Goal: Information Seeking & Learning: Learn about a topic

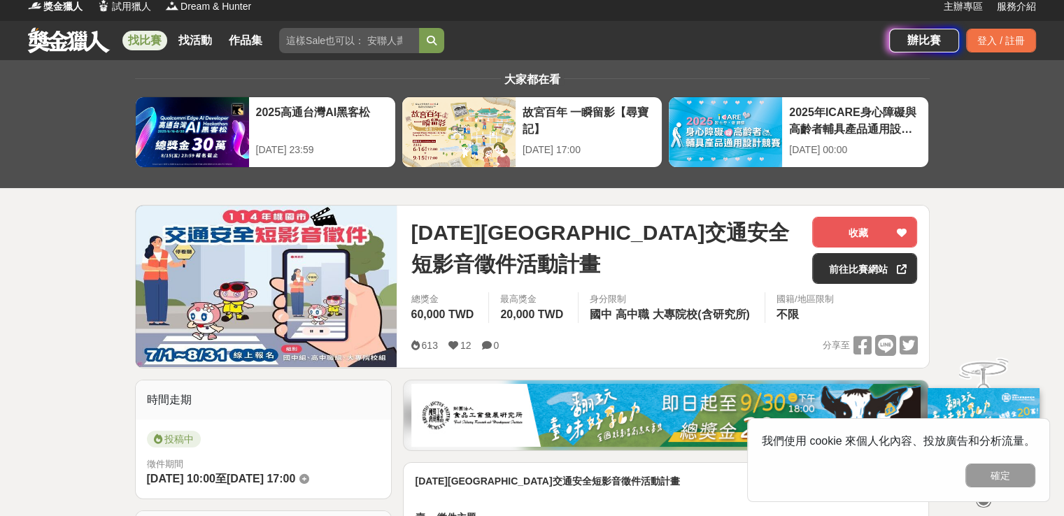
scroll to position [70, 0]
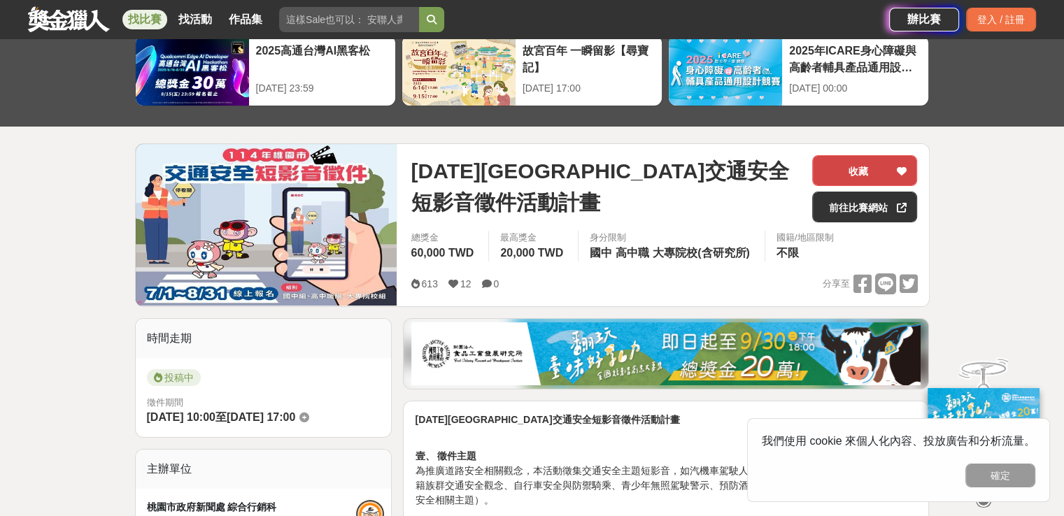
click at [878, 178] on button "收藏" at bounding box center [864, 170] width 105 height 31
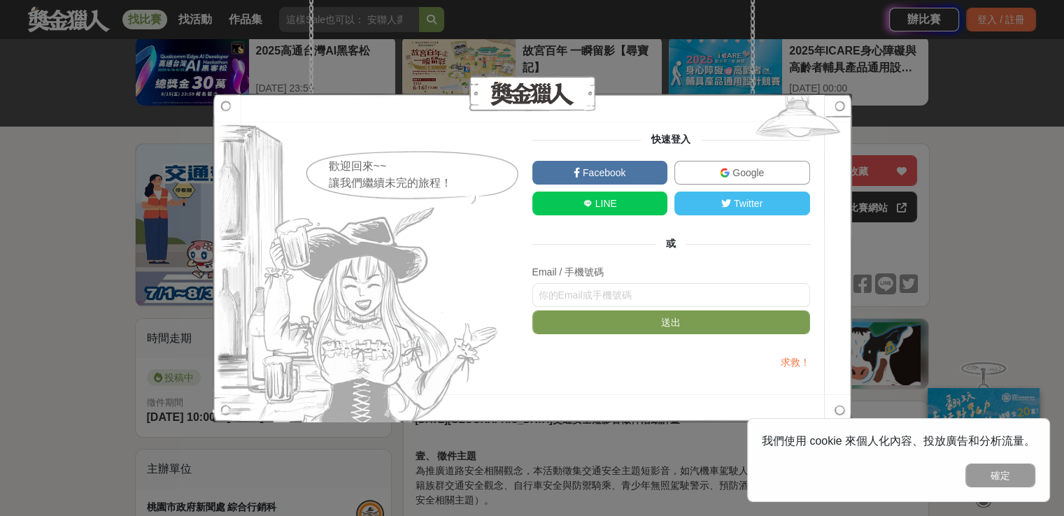
click at [732, 174] on span "Google" at bounding box center [747, 172] width 34 height 11
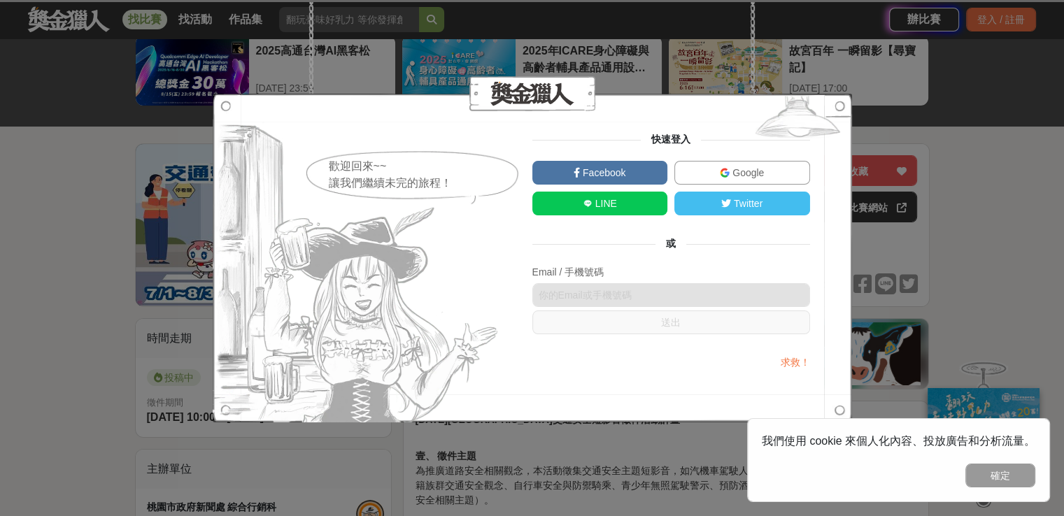
click at [764, 169] on span "Google" at bounding box center [747, 172] width 34 height 11
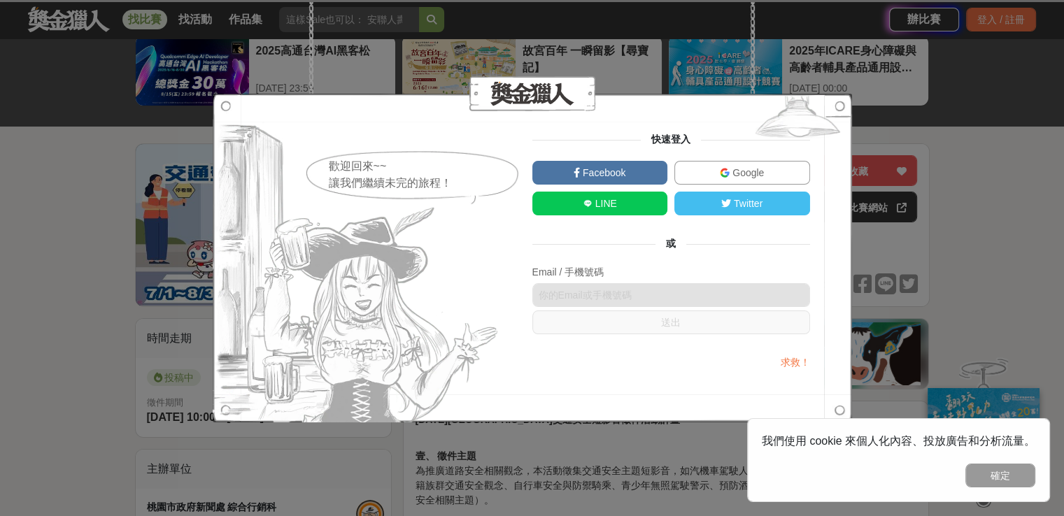
click at [749, 169] on span "Google" at bounding box center [747, 172] width 34 height 11
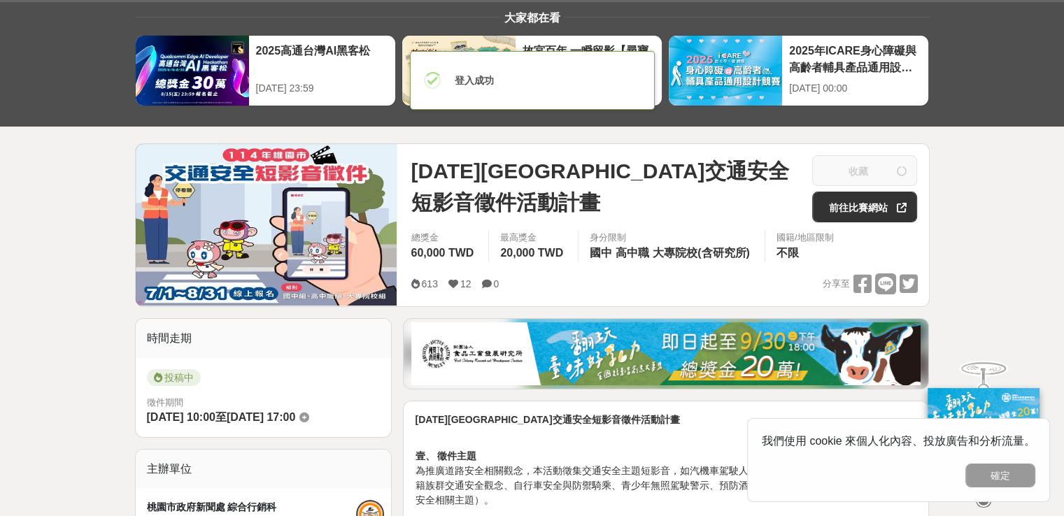
scroll to position [0, 0]
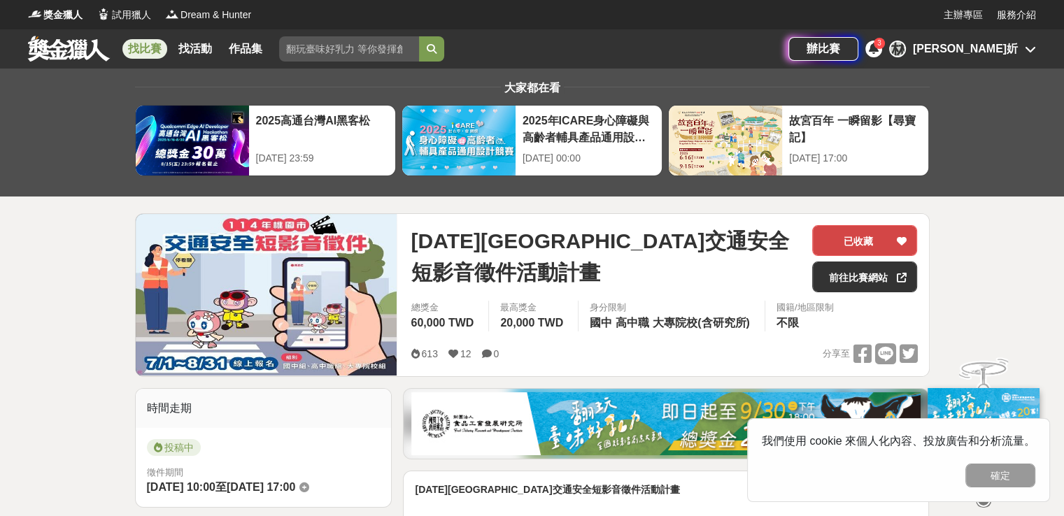
click at [890, 241] on button "已收藏" at bounding box center [864, 240] width 105 height 31
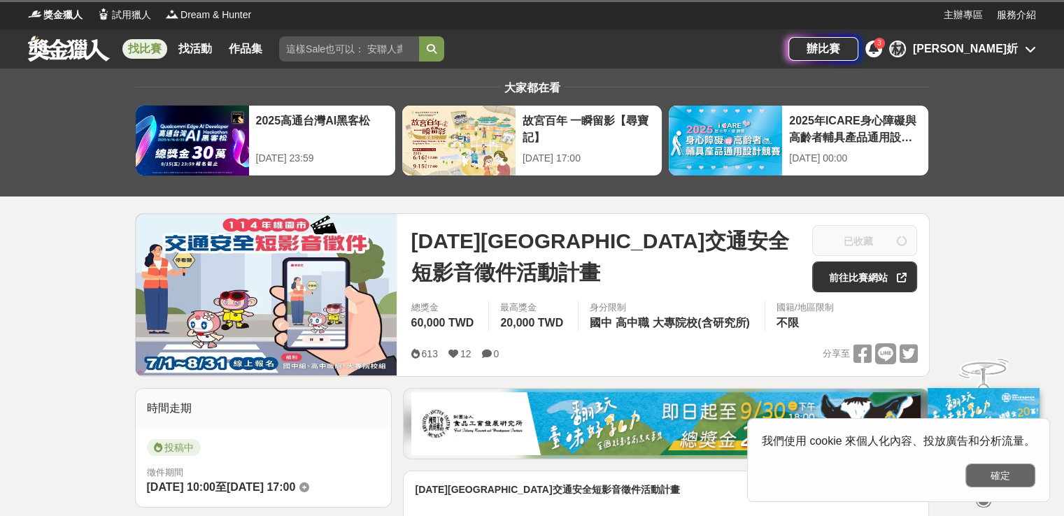
click at [992, 477] on button "確定" at bounding box center [1001, 476] width 70 height 24
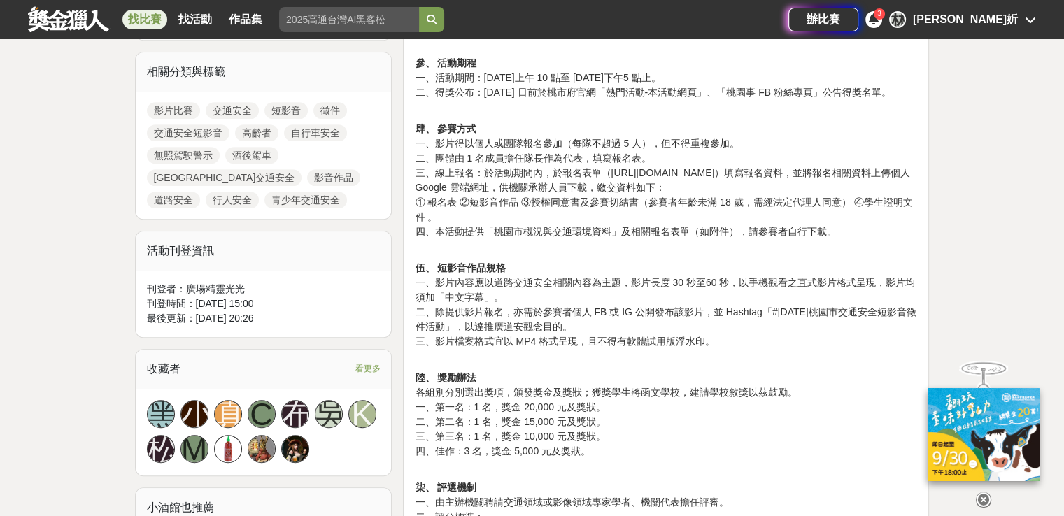
scroll to position [700, 0]
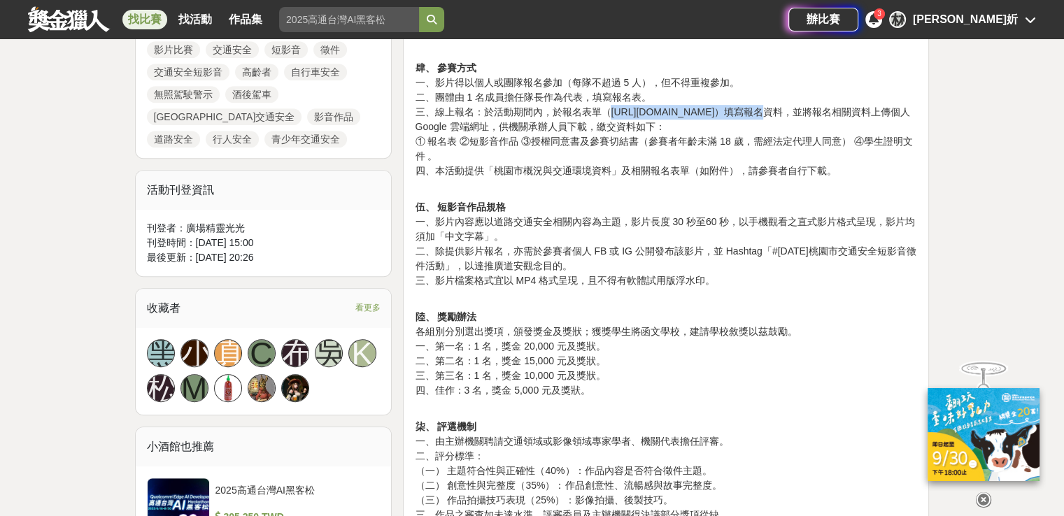
drag, startPoint x: 609, startPoint y: 111, endPoint x: 717, endPoint y: 110, distance: 107.1
click at [717, 110] on p "肆、 參賽方式 一、影片得以個人或團隊報名參加（每隊不超過 5 人），但不得重複參加。 二、團體由 1 名成員擔任隊長作為代表，填寫報名表。 三、線上報名：於…" at bounding box center [666, 112] width 502 height 132
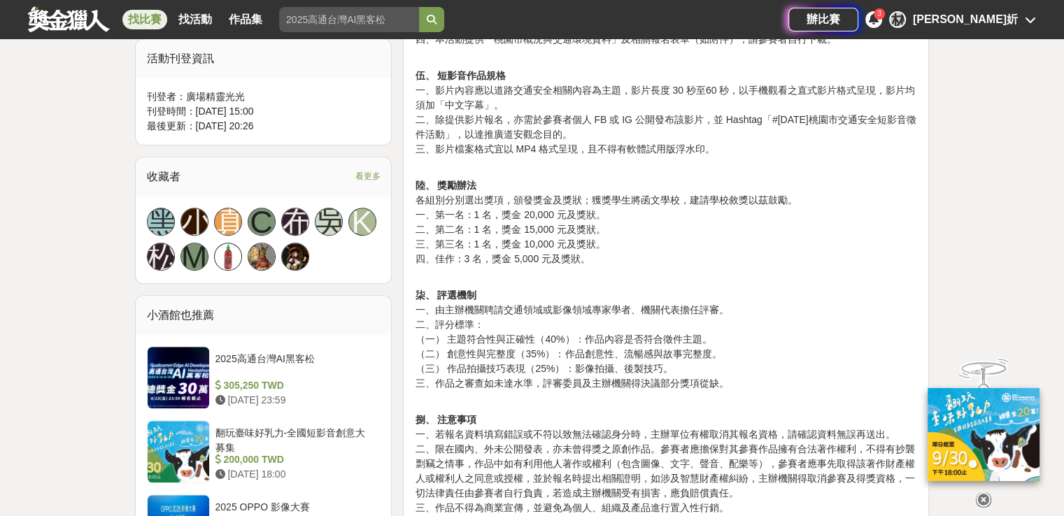
scroll to position [630, 0]
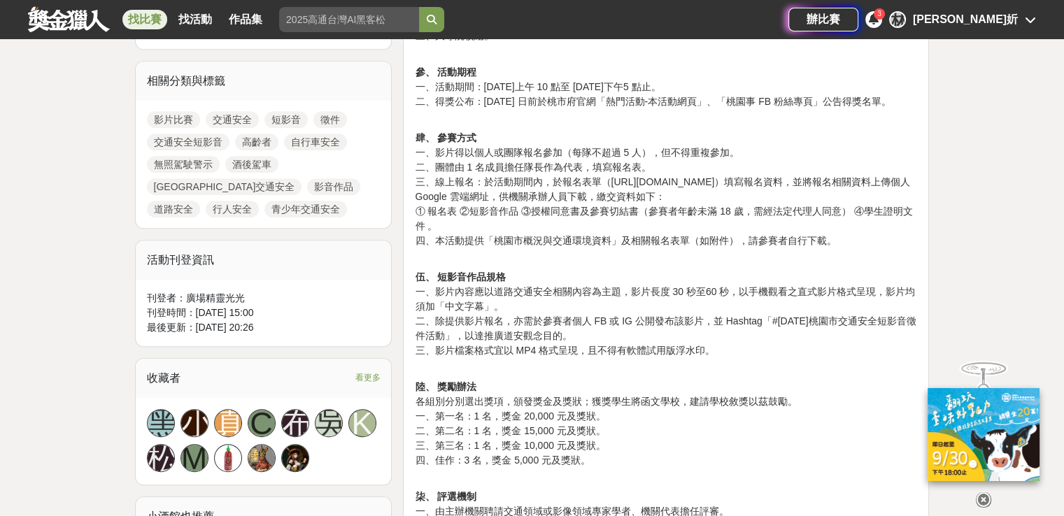
click at [635, 101] on p "參、 活動期程 一、活動期間：[DATE]上午 10 點至 [DATE]下午5 點止。 二、得獎公布：[DATE] 日前於桃市府官網「熱門活動-本活動網頁」、…" at bounding box center [666, 79] width 502 height 59
drag, startPoint x: 745, startPoint y: 101, endPoint x: 840, endPoint y: 107, distance: 96.0
click at [840, 107] on p "參、 活動期程 一、活動期間：[DATE]上午 10 點至 [DATE]下午5 點止。 二、得獎公布：[DATE] 日前於桃市府官網「熱門活動-本活動網頁」、…" at bounding box center [666, 79] width 502 height 59
click at [731, 101] on p "參、 活動期程 一、活動期間：[DATE]上午 10 點至 [DATE]下午5 點止。 二、得獎公布：[DATE] 日前於桃市府官網「熱門活動-本活動網頁」、…" at bounding box center [666, 79] width 502 height 59
click at [628, 100] on p "參、 活動期程 一、活動期間：[DATE]上午 10 點至 [DATE]下午5 點止。 二、得獎公布：[DATE] 日前於桃市府官網「熱門活動-本活動網頁」、…" at bounding box center [666, 79] width 502 height 59
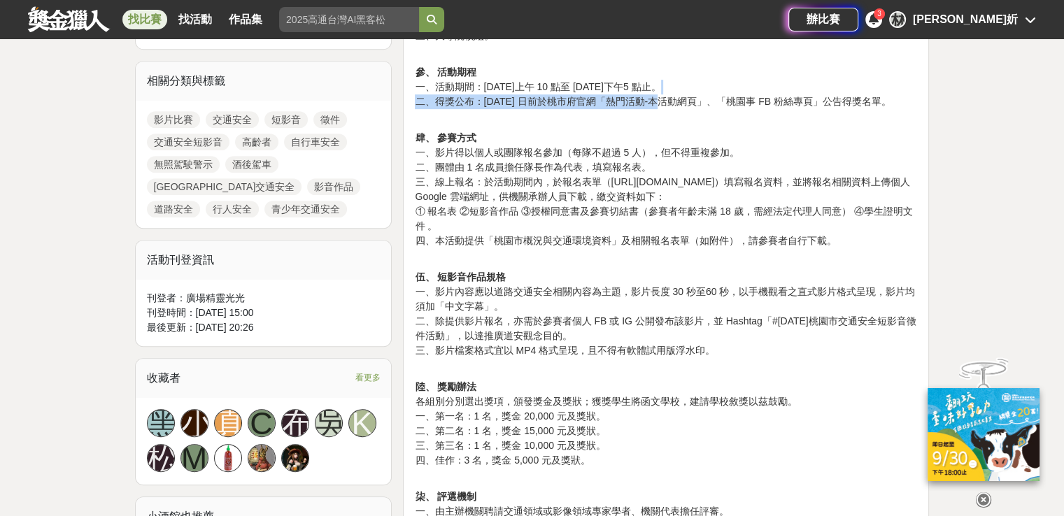
click at [632, 100] on p "參、 活動期程 一、活動期間：[DATE]上午 10 點至 [DATE]下午5 點止。 二、得獎公布：[DATE] 日前於桃市府官網「熱門活動-本活動網頁」、…" at bounding box center [666, 79] width 502 height 59
drag, startPoint x: 633, startPoint y: 101, endPoint x: 729, endPoint y: 101, distance: 95.9
click at [729, 101] on p "參、 活動期程 一、活動期間：[DATE]上午 10 點至 [DATE]下午5 點止。 二、得獎公布：[DATE] 日前於桃市府官網「熱門活動-本活動網頁」、…" at bounding box center [666, 79] width 502 height 59
click at [725, 142] on p "肆、 參賽方式 一、影片得以個人或團隊報名參加（每隊不超過 5 人），但不得重複參加。 二、團體由 1 名成員擔任隊長作為代表，填寫報名表。 三、線上報名：於…" at bounding box center [666, 182] width 502 height 132
drag, startPoint x: 728, startPoint y: 101, endPoint x: 576, endPoint y: 97, distance: 152.6
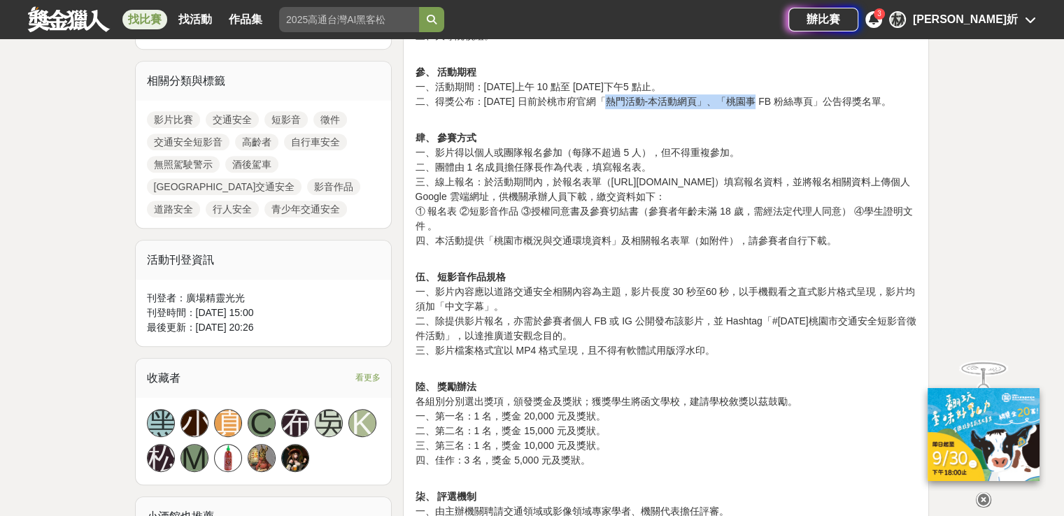
click at [576, 97] on p "參、 活動期程 一、活動期間：[DATE]上午 10 點至 [DATE]下午5 點止。 二、得獎公布：[DATE] 日前於桃市府官網「熱門活動-本活動網頁」、…" at bounding box center [666, 79] width 502 height 59
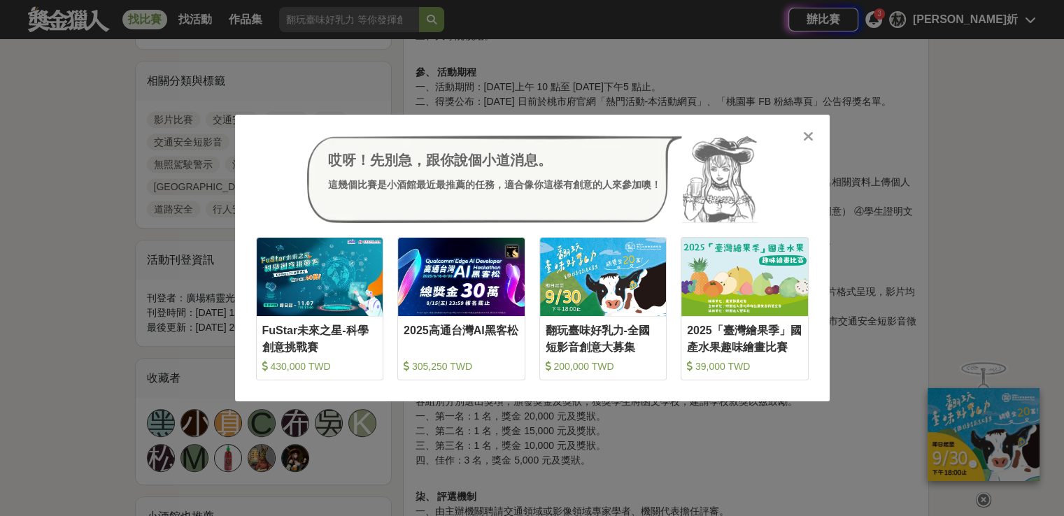
click at [814, 143] on div "哎呀！先別急，跟你說個小道消息。 這幾個比賽是小酒館最近最推薦的任務，適合像你這樣有創意的人來參加噢！ 收藏 FuStar未來之星-科學創意挑戰賽 430,0…" at bounding box center [532, 259] width 595 height 288
click at [811, 139] on icon at bounding box center [808, 136] width 10 height 14
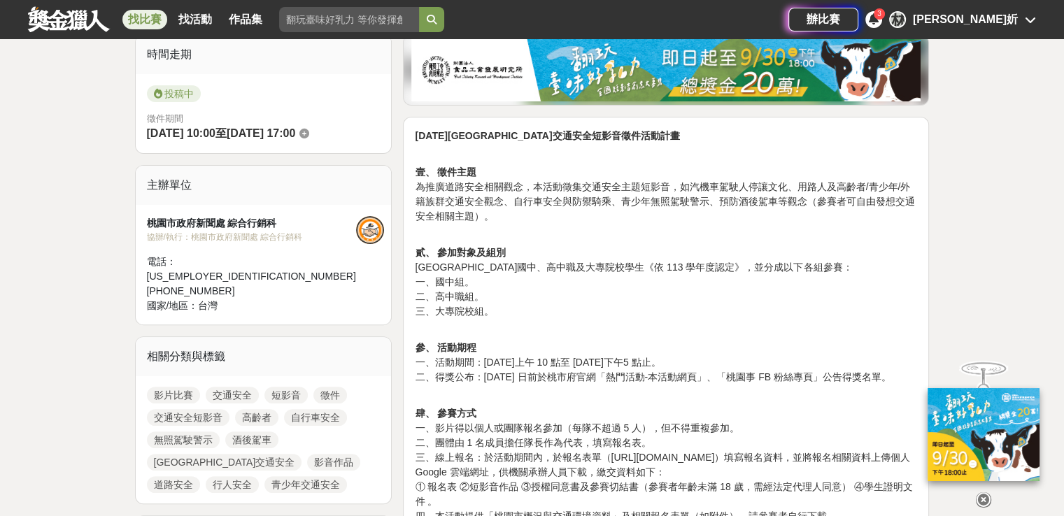
scroll to position [280, 0]
